Goal: Task Accomplishment & Management: Complete application form

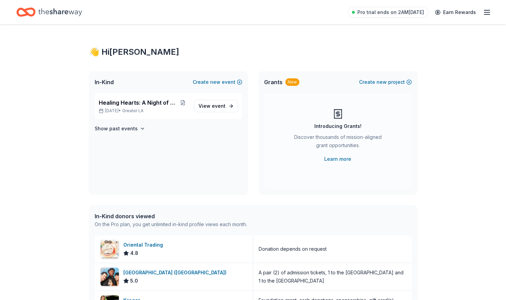
drag, startPoint x: 0, startPoint y: 0, endPoint x: 488, endPoint y: 13, distance: 487.7
click at [488, 13] on icon "button" at bounding box center [487, 12] width 8 height 8
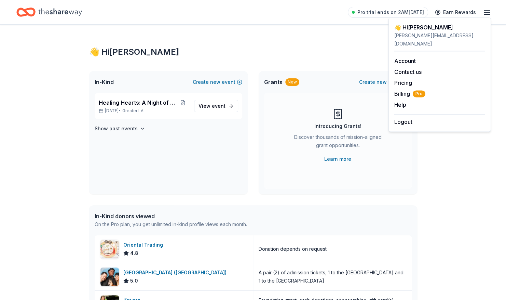
click at [488, 13] on icon "button" at bounding box center [487, 12] width 8 height 8
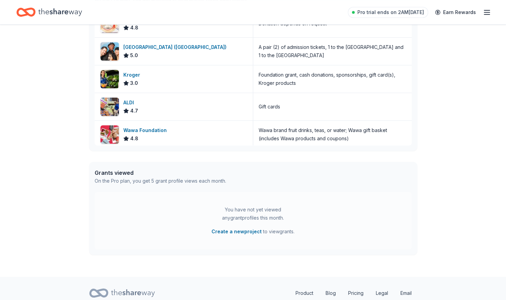
scroll to position [251, 0]
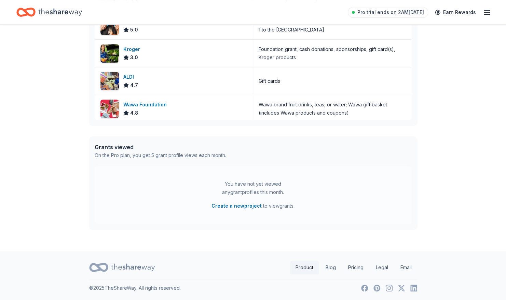
click at [297, 263] on link "Product" at bounding box center [304, 268] width 29 height 14
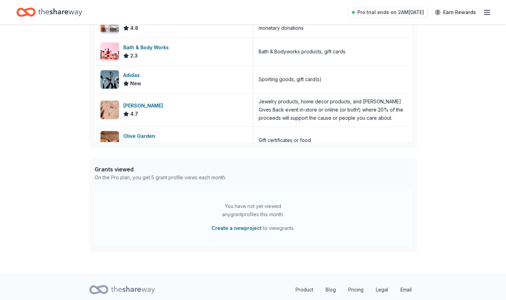
scroll to position [229, 0]
click at [302, 288] on link "Product" at bounding box center [304, 289] width 29 height 14
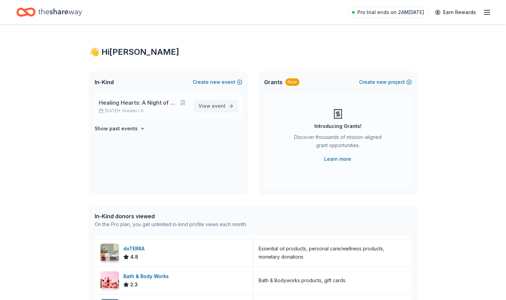
click at [212, 105] on span "View event" at bounding box center [212, 106] width 27 height 8
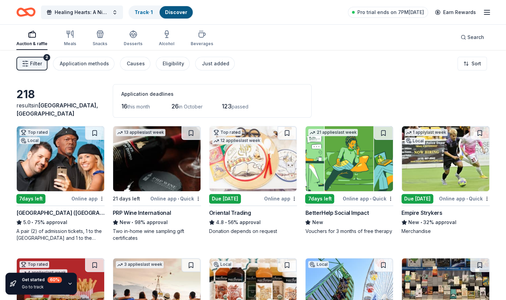
click at [459, 161] on img at bounding box center [446, 158] width 88 height 65
click at [458, 158] on img at bounding box center [446, 158] width 88 height 65
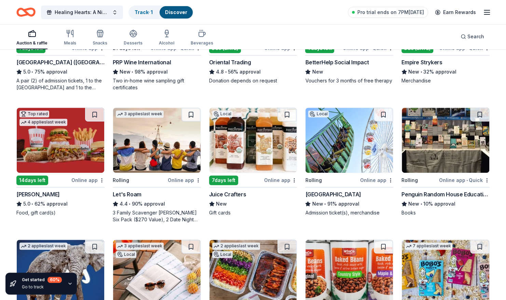
scroll to position [150, 0]
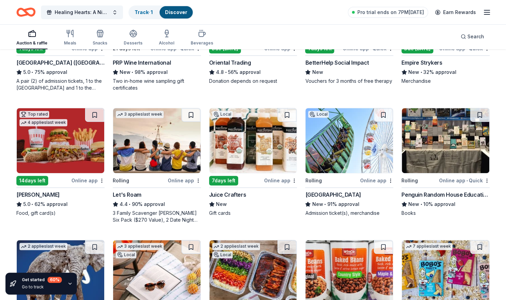
click at [251, 138] on img at bounding box center [254, 140] width 88 height 65
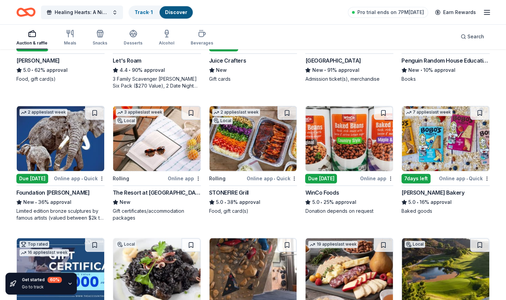
scroll to position [284, 0]
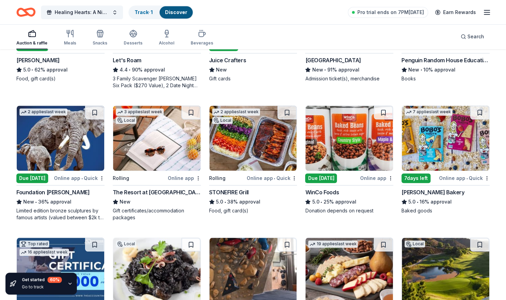
click at [155, 122] on div "3 applies last week Local" at bounding box center [139, 115] width 53 height 19
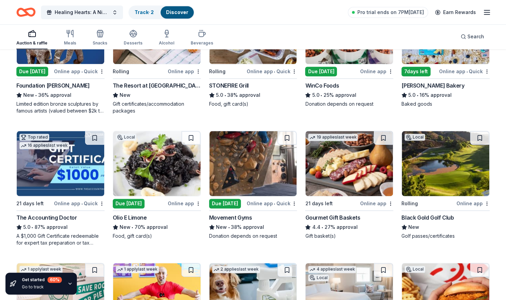
scroll to position [394, 0]
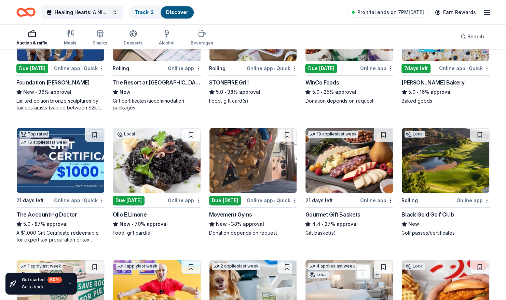
click at [250, 156] on img at bounding box center [254, 160] width 88 height 65
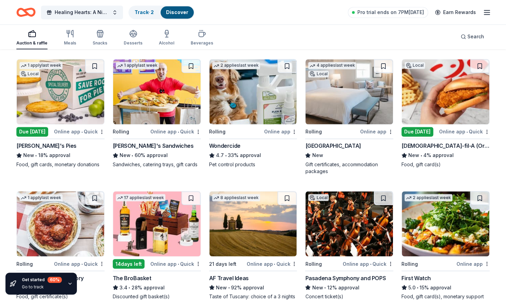
scroll to position [595, 0]
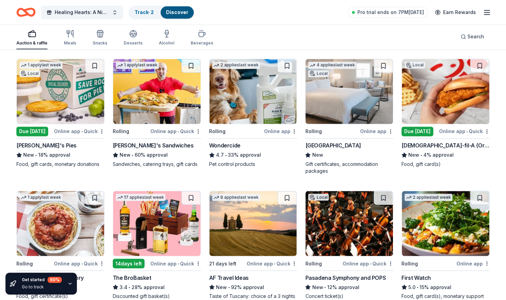
click at [150, 219] on img at bounding box center [157, 223] width 88 height 65
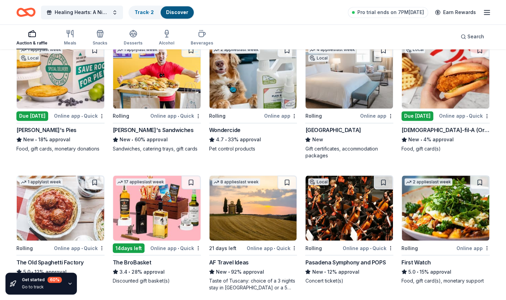
scroll to position [611, 0]
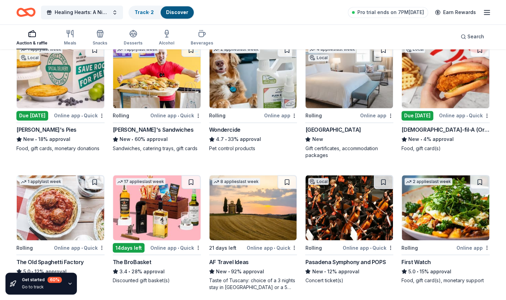
click at [356, 209] on img at bounding box center [350, 207] width 88 height 65
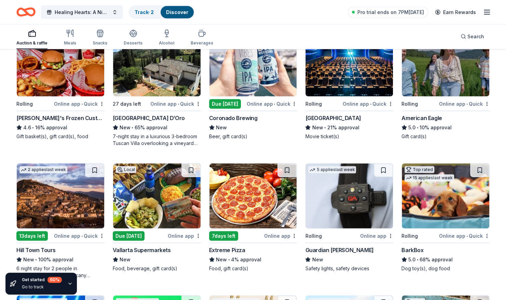
scroll to position [887, 0]
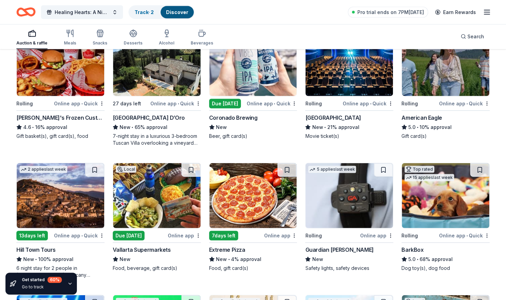
click at [243, 67] on img at bounding box center [254, 63] width 88 height 65
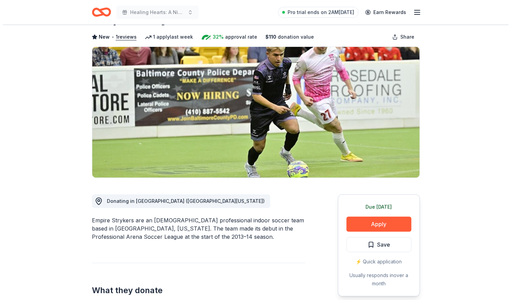
scroll to position [31, 0]
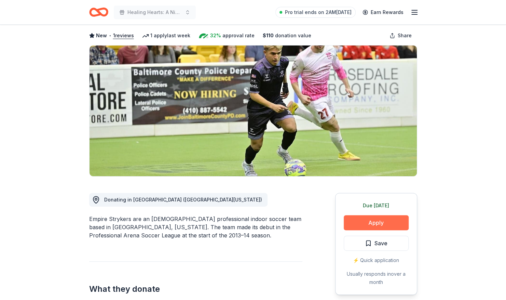
click at [392, 222] on button "Apply" at bounding box center [376, 222] width 65 height 15
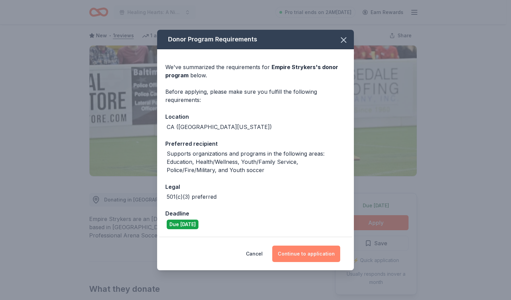
click at [311, 251] on button "Continue to application" at bounding box center [306, 253] width 68 height 16
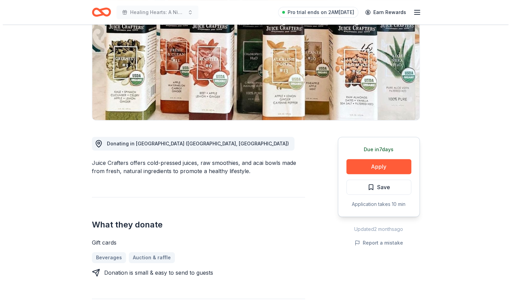
scroll to position [88, 0]
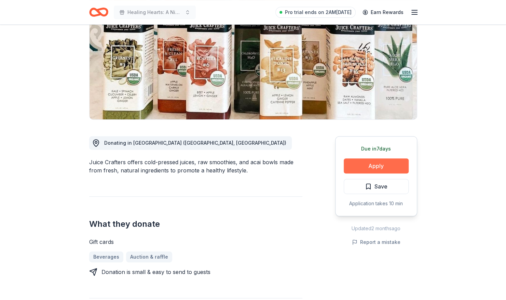
click at [382, 162] on button "Apply" at bounding box center [376, 165] width 65 height 15
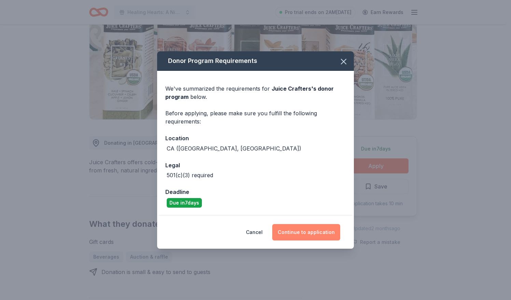
click at [306, 236] on button "Continue to application" at bounding box center [306, 232] width 68 height 16
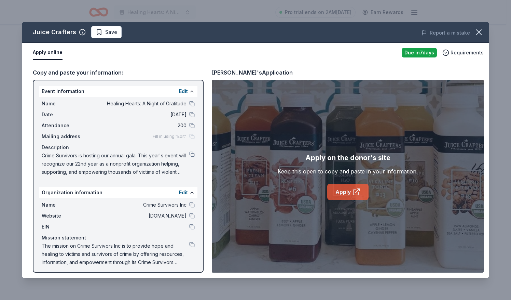
click at [349, 194] on link "Apply" at bounding box center [348, 192] width 41 height 16
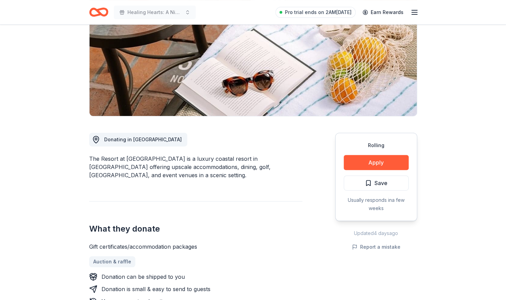
scroll to position [91, 0]
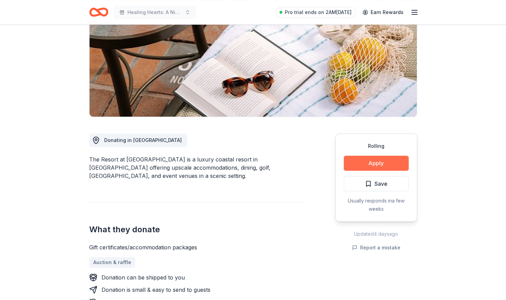
click at [395, 160] on button "Apply" at bounding box center [376, 163] width 65 height 15
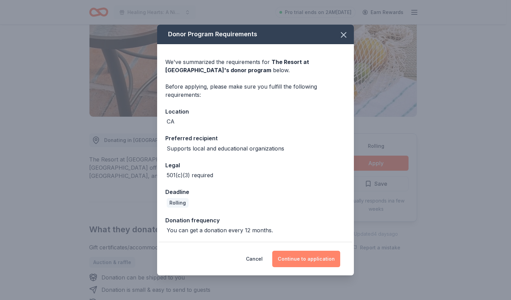
click at [315, 255] on button "Continue to application" at bounding box center [306, 259] width 68 height 16
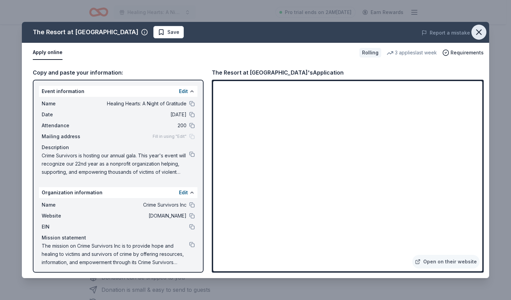
click at [477, 36] on icon "button" at bounding box center [480, 32] width 10 height 10
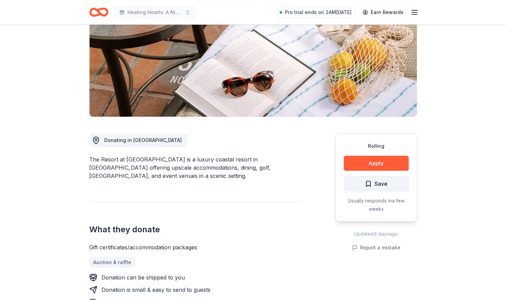
click at [395, 182] on button "Save" at bounding box center [376, 183] width 65 height 15
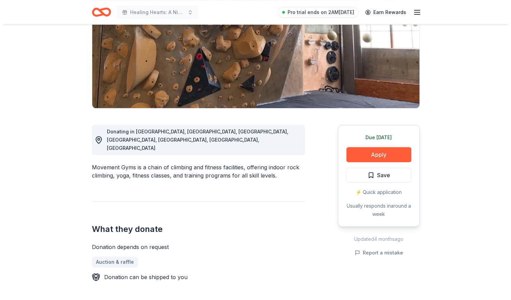
scroll to position [100, 0]
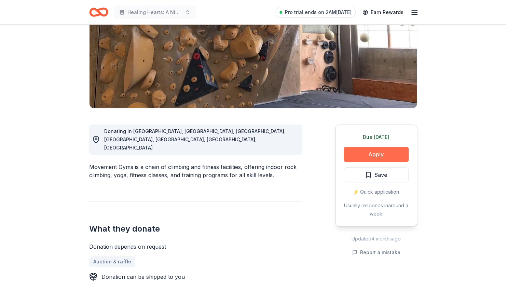
click at [383, 151] on button "Apply" at bounding box center [376, 154] width 65 height 15
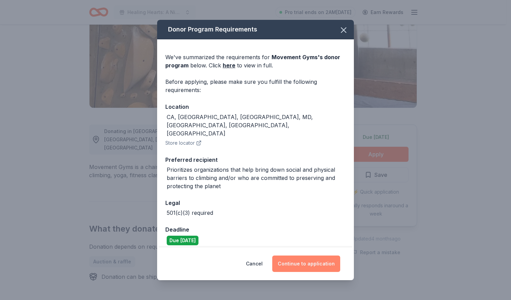
click at [300, 259] on button "Continue to application" at bounding box center [306, 263] width 68 height 16
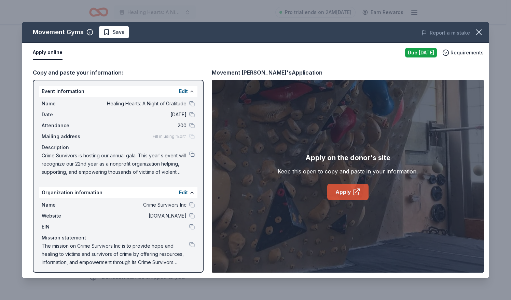
click at [347, 190] on link "Apply" at bounding box center [348, 192] width 41 height 16
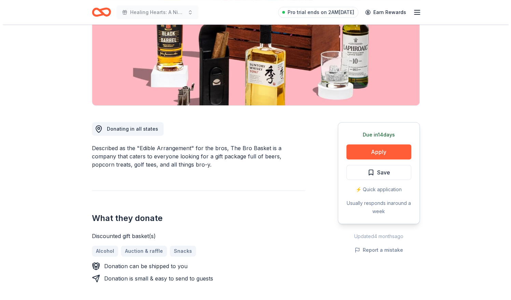
scroll to position [104, 0]
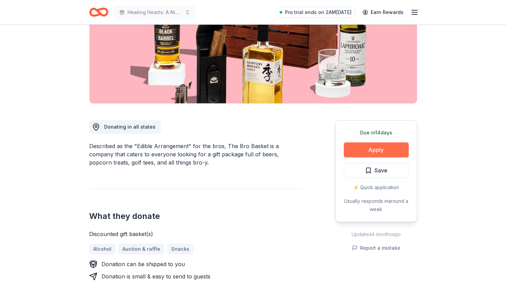
click at [371, 150] on button "Apply" at bounding box center [376, 149] width 65 height 15
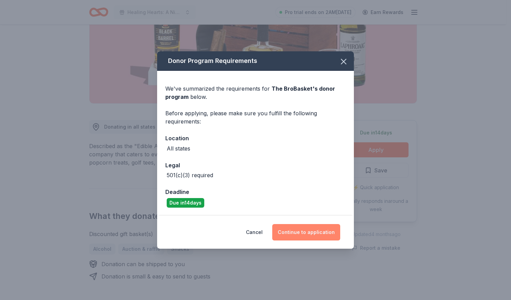
click at [296, 226] on button "Continue to application" at bounding box center [306, 232] width 68 height 16
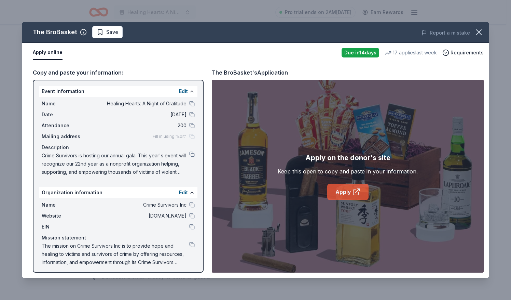
click at [356, 194] on icon at bounding box center [356, 192] width 8 height 8
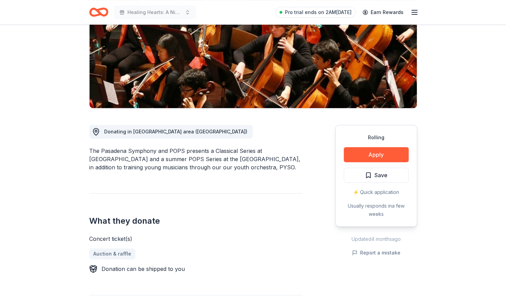
scroll to position [99, 0]
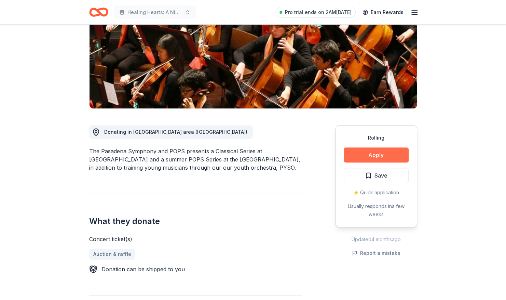
click at [380, 158] on button "Apply" at bounding box center [376, 154] width 65 height 15
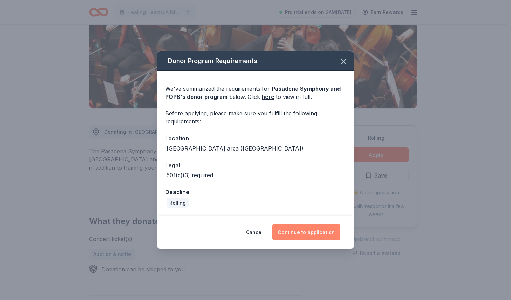
click at [322, 231] on button "Continue to application" at bounding box center [306, 232] width 68 height 16
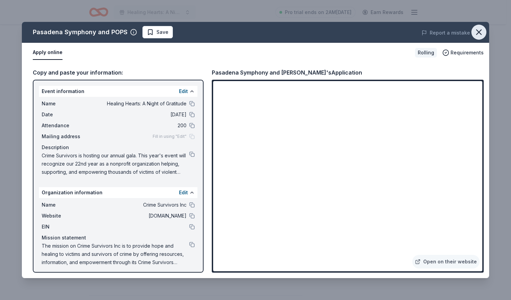
click at [479, 35] on icon "button" at bounding box center [480, 32] width 10 height 10
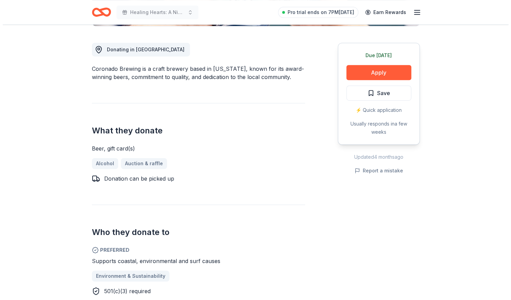
scroll to position [185, 0]
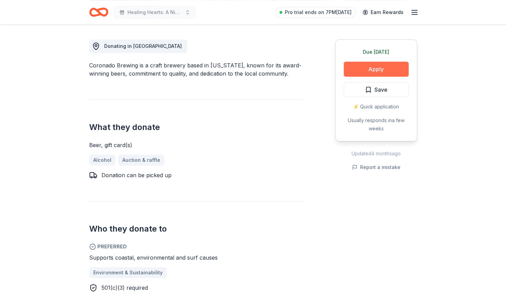
click at [379, 69] on button "Apply" at bounding box center [376, 69] width 65 height 15
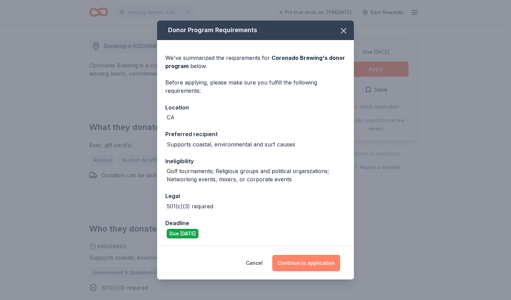
click at [297, 267] on button "Continue to application" at bounding box center [306, 263] width 68 height 16
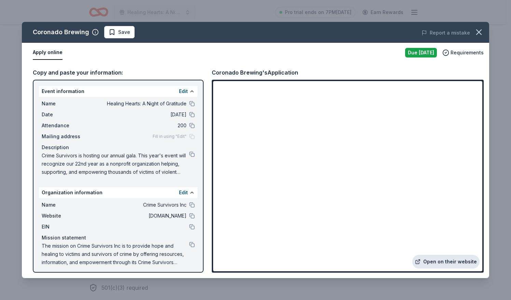
click at [440, 257] on link "Open on their website" at bounding box center [446, 262] width 67 height 14
